Goal: Information Seeking & Learning: Learn about a topic

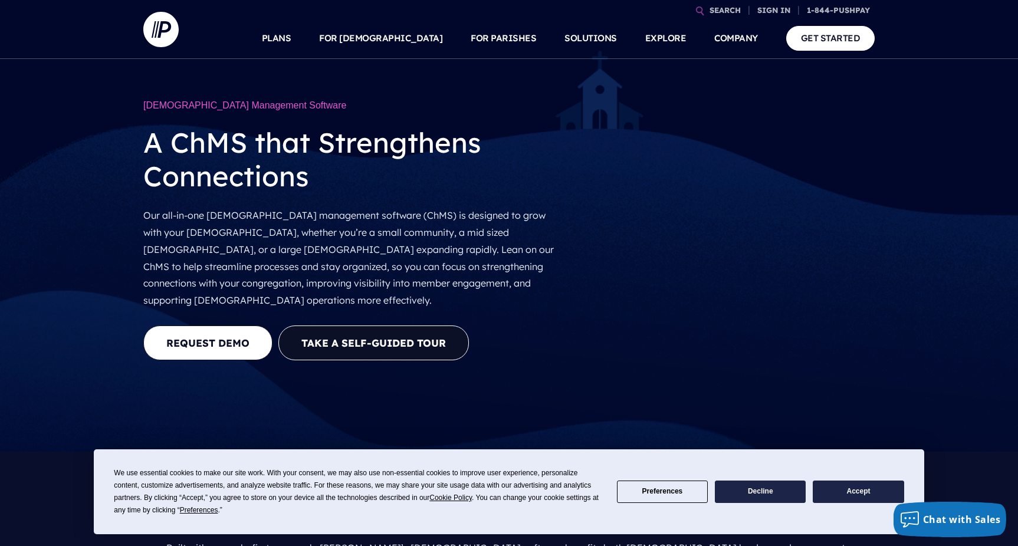
click at [856, 492] on button "Accept" at bounding box center [858, 492] width 91 height 23
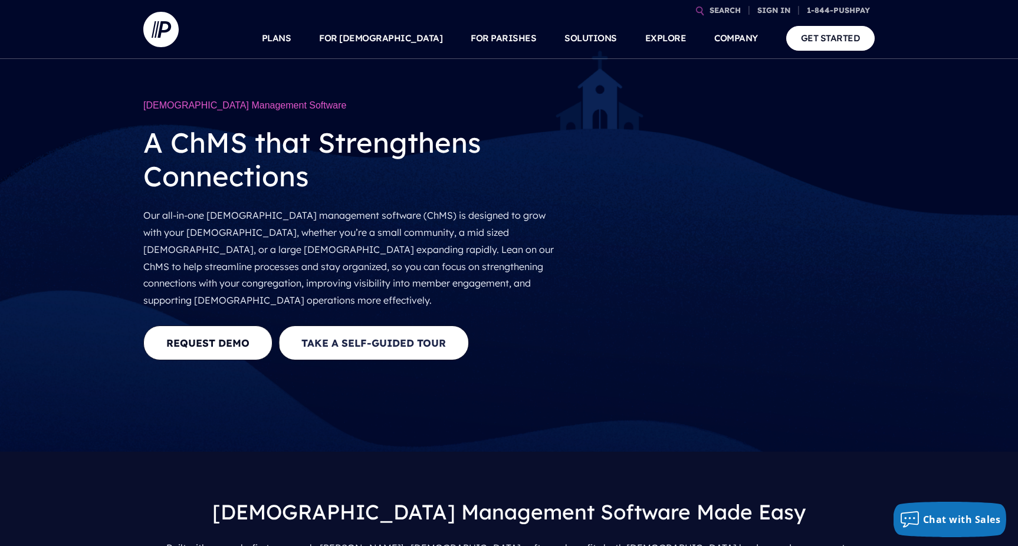
click at [358, 326] on button "Take a Self-guided Tour" at bounding box center [374, 343] width 191 height 35
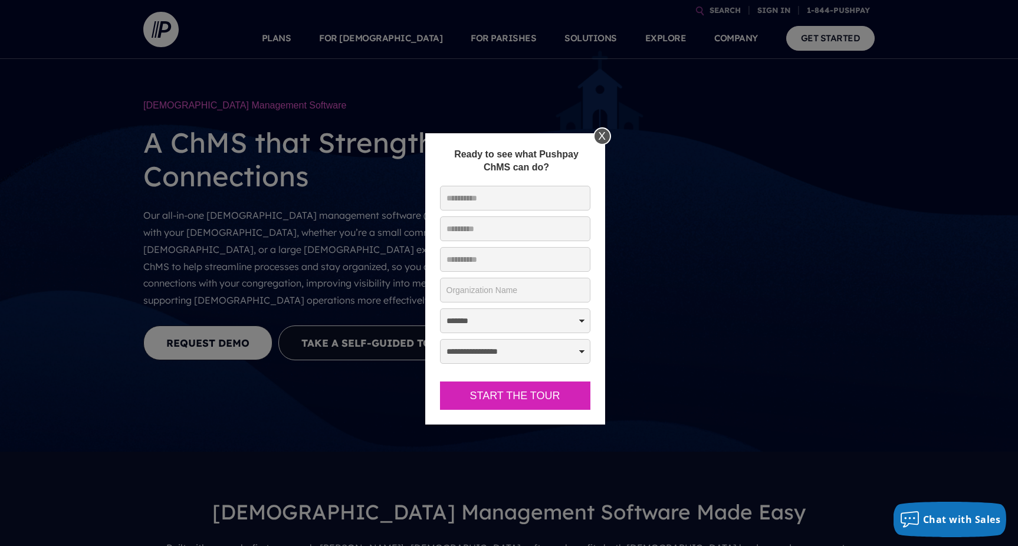
click at [607, 137] on div "X" at bounding box center [603, 136] width 18 height 18
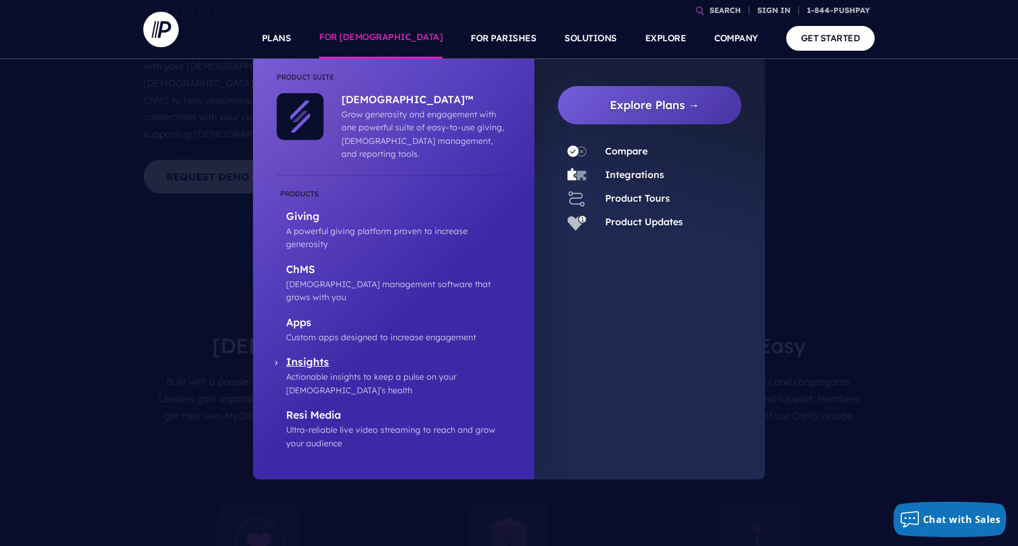
scroll to position [168, 0]
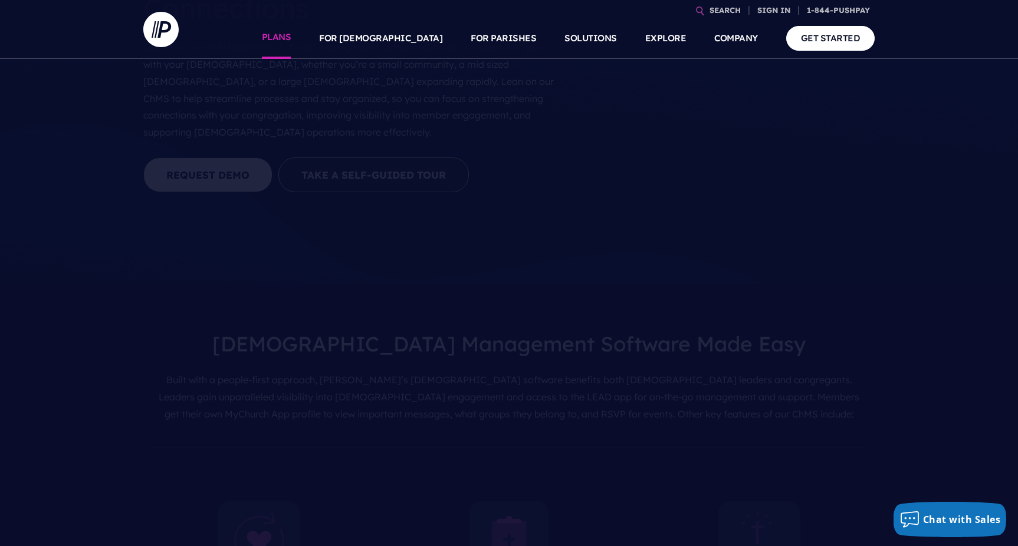
click at [291, 36] on link "PLANS" at bounding box center [277, 38] width 30 height 41
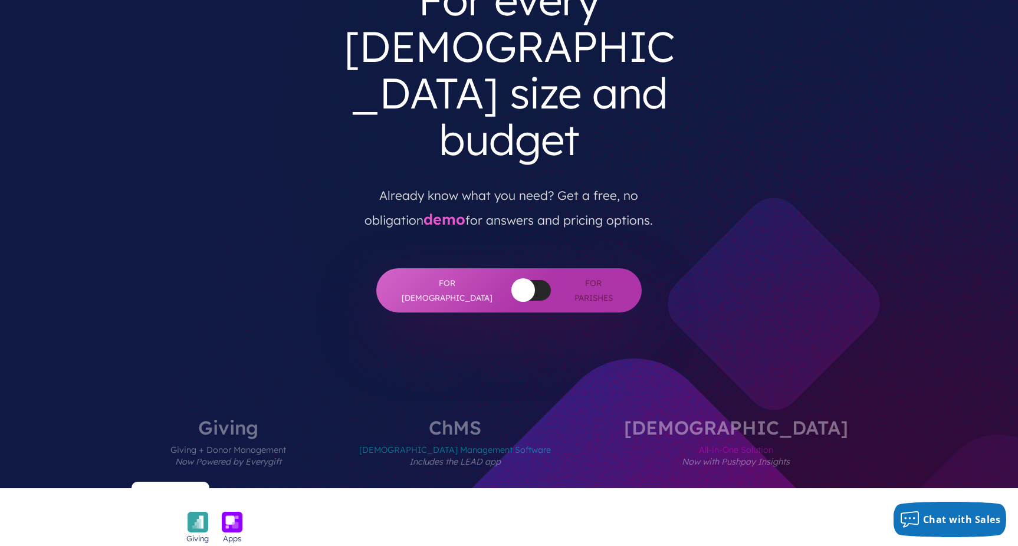
scroll to position [155, 0]
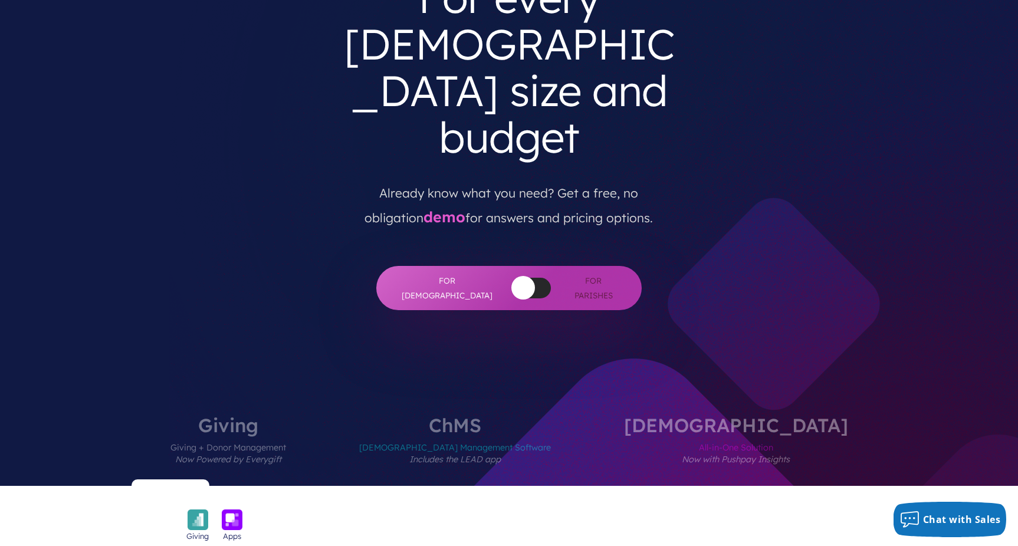
click at [358, 281] on div "Find the perfect plan For every church size and budget Already know what you ne…" at bounding box center [509, 154] width 732 height 477
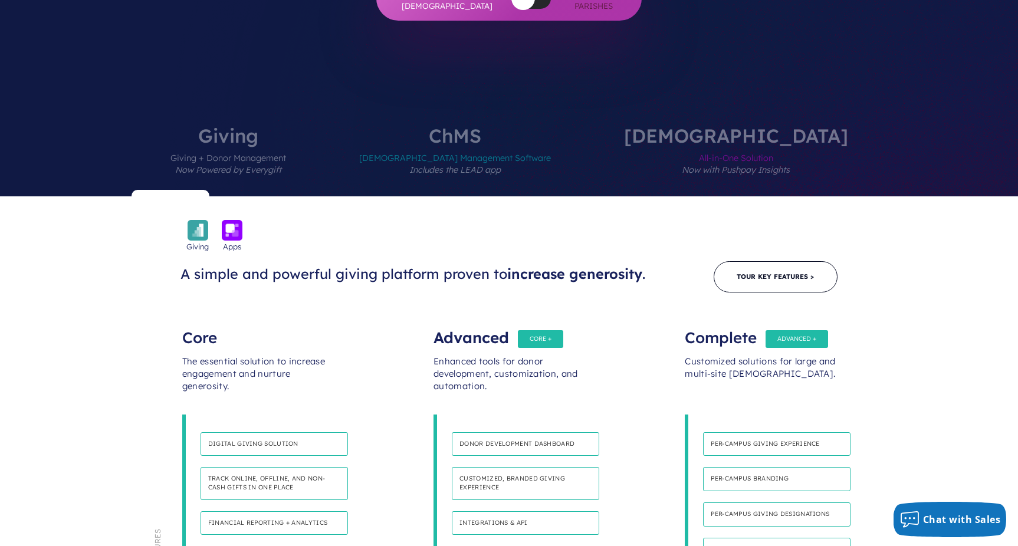
scroll to position [444, 0]
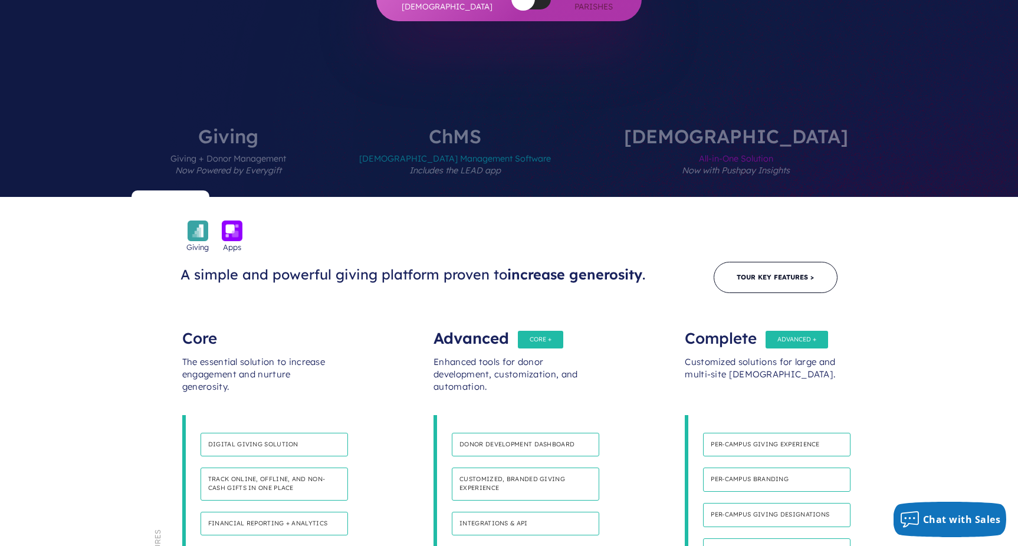
click at [752, 539] on h4 "Multiple bank accounts" at bounding box center [777, 551] width 148 height 24
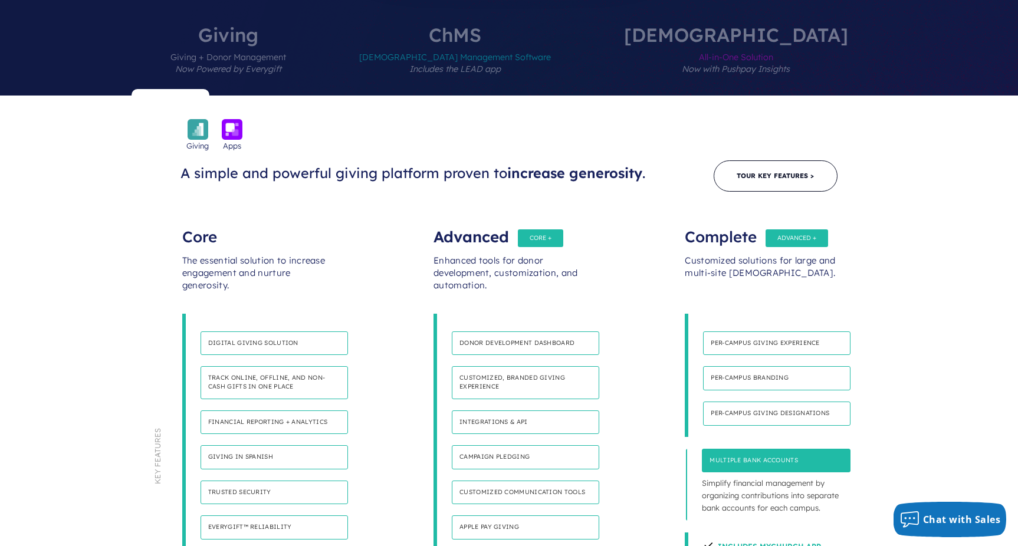
scroll to position [549, 0]
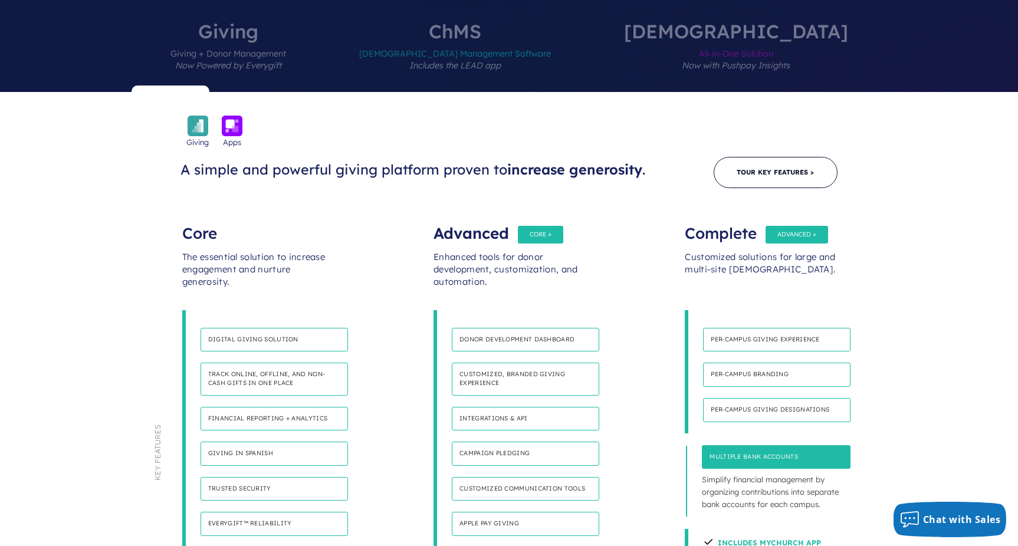
click at [768, 398] on h4 "Per-campus giving designations" at bounding box center [777, 410] width 148 height 24
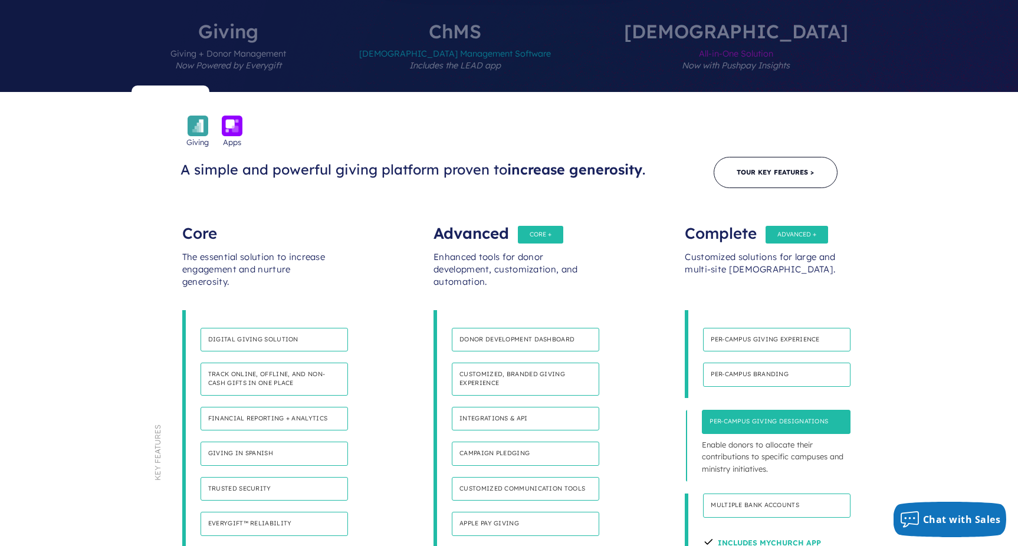
click at [779, 363] on h4 "Per-campus branding" at bounding box center [777, 375] width 148 height 24
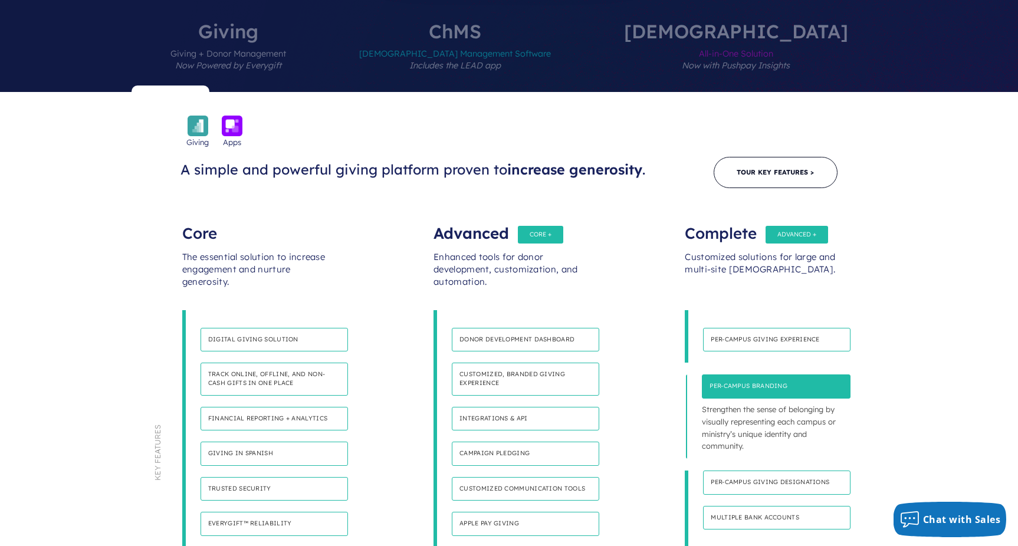
click at [759, 328] on h4 "Per-Campus giving experience" at bounding box center [777, 340] width 148 height 24
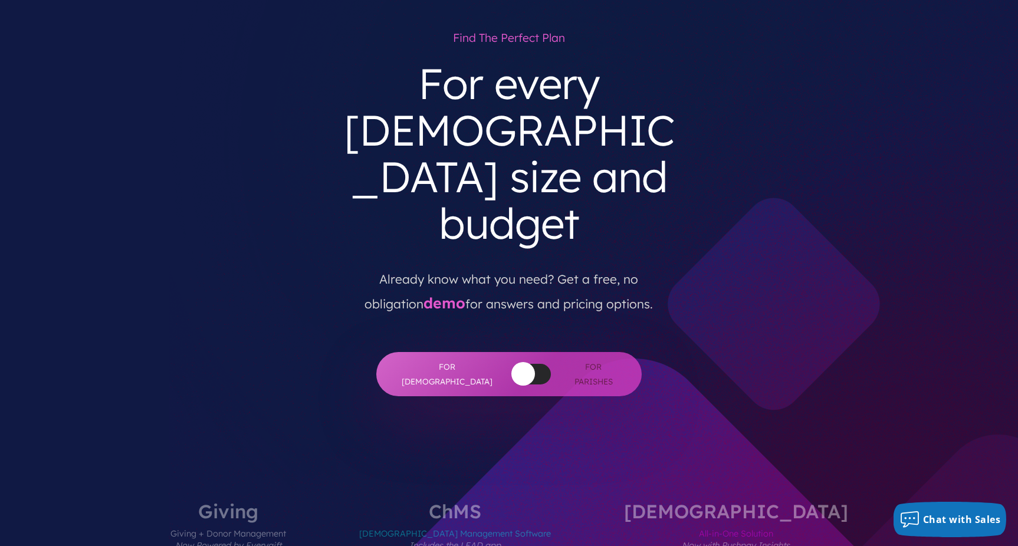
scroll to position [0, 0]
